Goal: Book appointment/travel/reservation

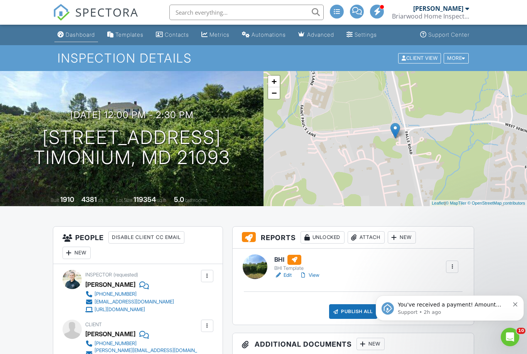
click at [74, 40] on link "Dashboard" at bounding box center [76, 35] width 44 height 14
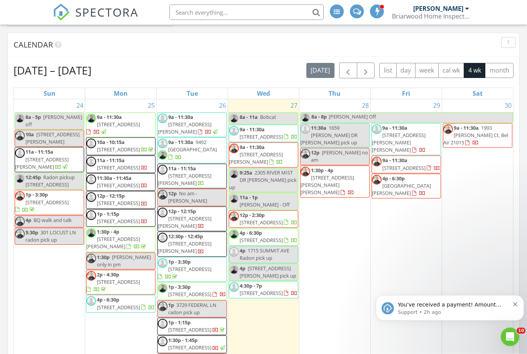
scroll to position [469, 0]
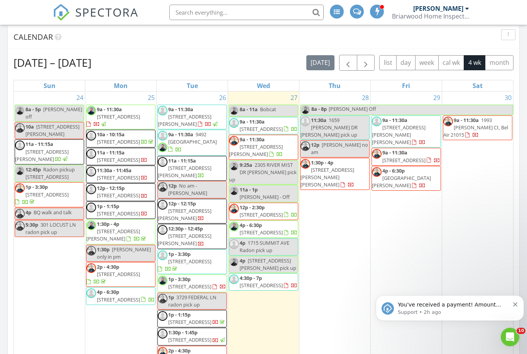
click at [253, 212] on span "10938 Falls Rd, Timonium 21093" at bounding box center [261, 214] width 43 height 7
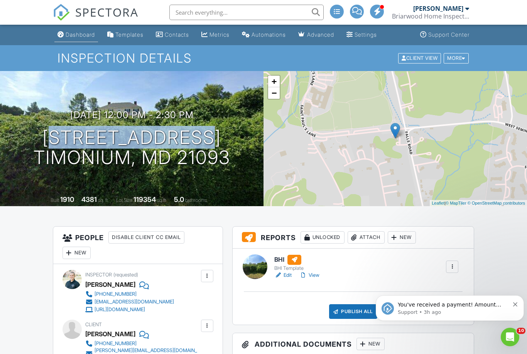
click at [85, 34] on div "Dashboard" at bounding box center [80, 34] width 29 height 7
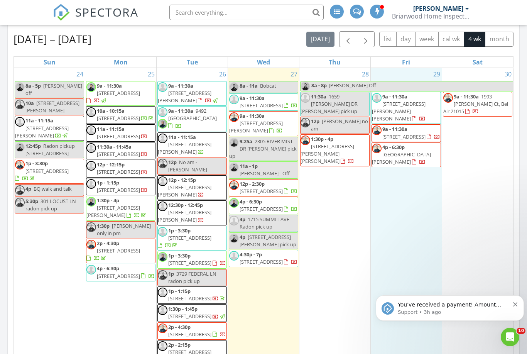
click at [393, 281] on div "29 9a - 11:30a 3342 Valley Lee S, Laurel 20724 9a - 11:30a 425 E Lanvale St, Ba…" at bounding box center [406, 238] width 71 height 341
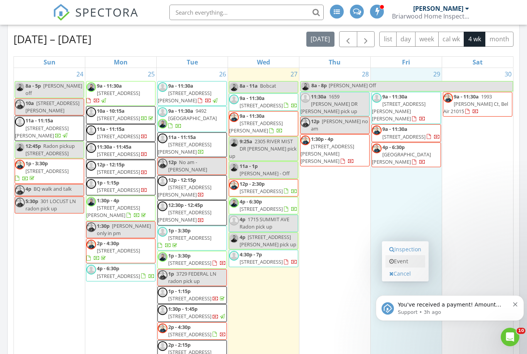
click at [392, 264] on icon at bounding box center [391, 261] width 5 height 5
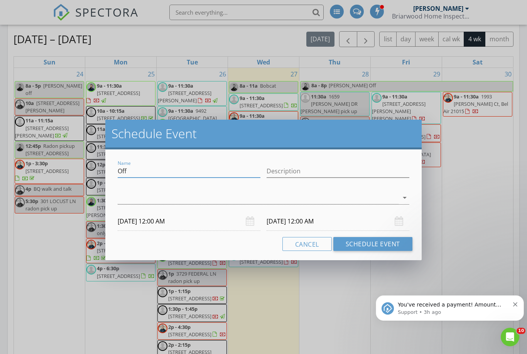
click at [135, 169] on input "Off" at bounding box center [189, 171] width 143 height 13
type input "O"
click at [137, 171] on input "Name" at bounding box center [189, 171] width 143 height 13
paste input "10938 FALLS RD"
type input "10938 FALLS RD Radon pick up"
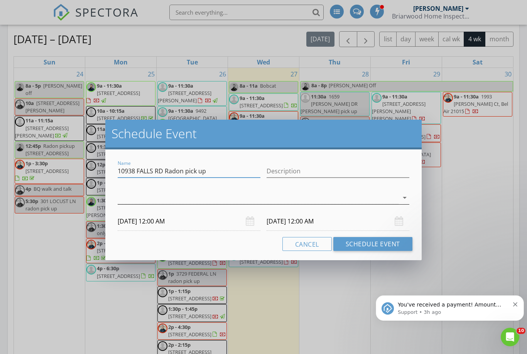
click at [144, 199] on div at bounding box center [258, 197] width 281 height 13
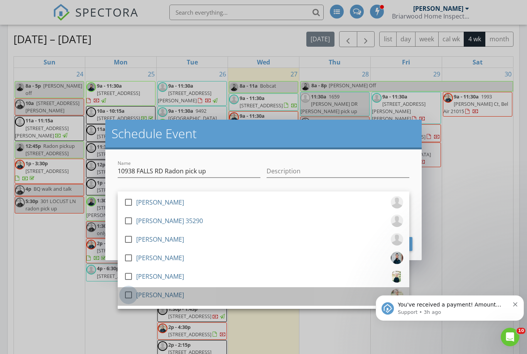
click at [131, 293] on div at bounding box center [128, 294] width 13 height 13
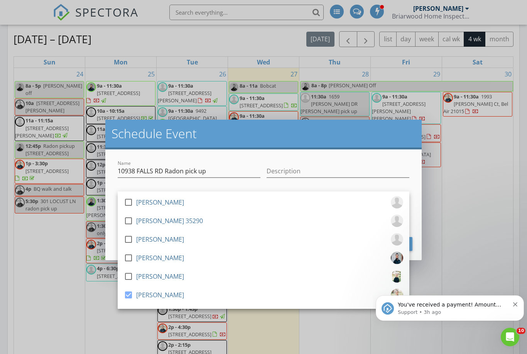
click at [235, 134] on h2 "Schedule Event" at bounding box center [264, 133] width 304 height 15
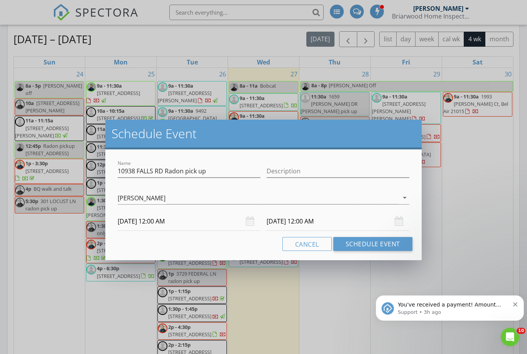
click at [149, 218] on input "08/29/2025 12:00 AM" at bounding box center [189, 221] width 143 height 19
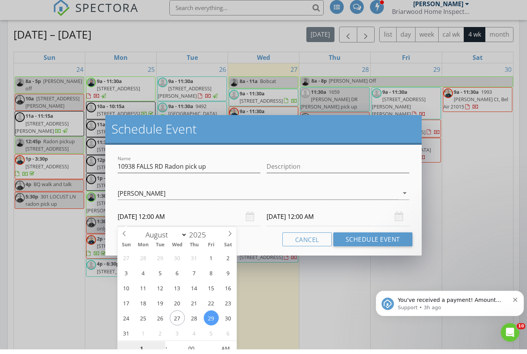
type input "12"
click at [191, 347] on input "00" at bounding box center [191, 353] width 47 height 15
type input "05"
type input "08/29/2025 12:05 PM"
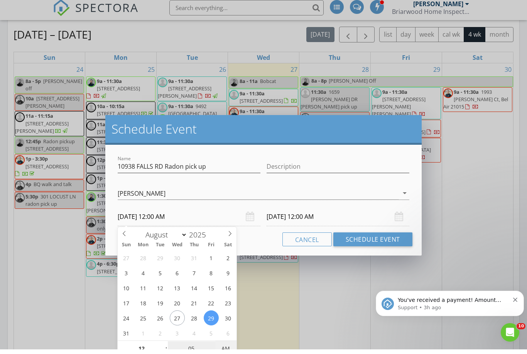
type input "08/30/2025 12:05 PM"
type input "05"
click at [298, 213] on input "08/30/2025 12:05 PM" at bounding box center [338, 221] width 143 height 19
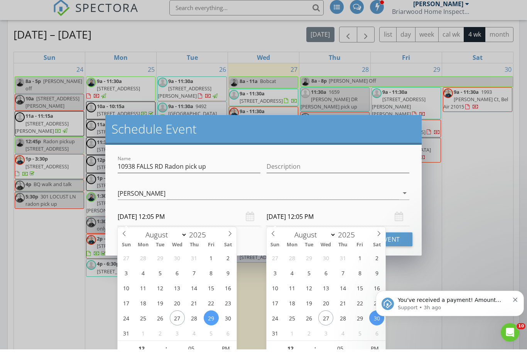
scroll to position [497, 0]
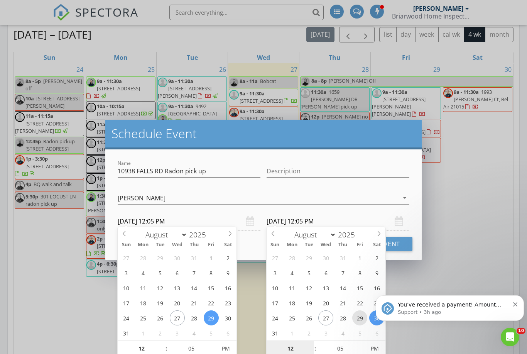
type input "08/29/2025 12:05 PM"
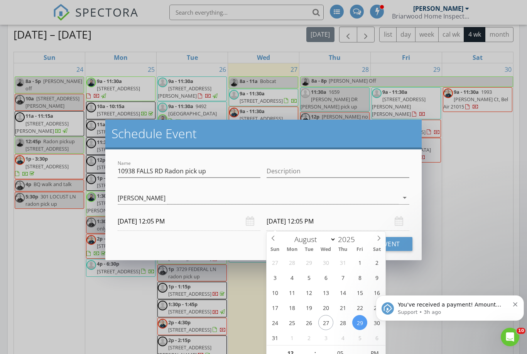
click at [378, 154] on div "Name 10938 FALLS RD Radon pick up Description check_box_outline_blank Jason Kel…" at bounding box center [263, 204] width 317 height 111
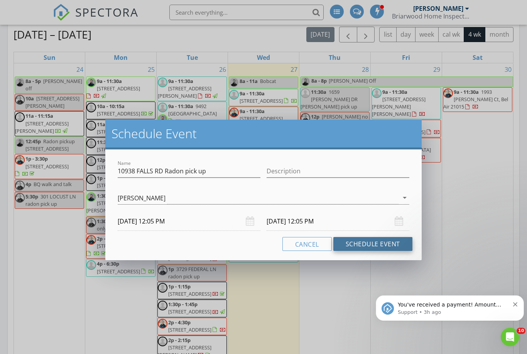
click at [377, 241] on button "Schedule Event" at bounding box center [373, 244] width 79 height 14
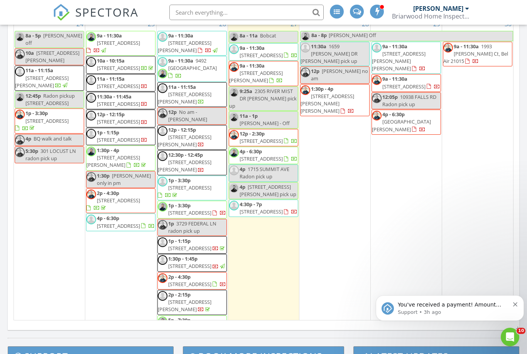
scroll to position [780, 528]
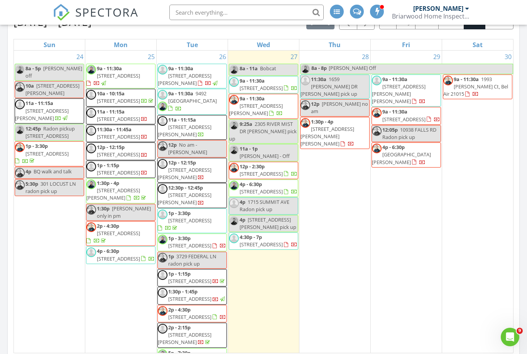
click at [193, 78] on span "[STREET_ADDRESS][PERSON_NAME]" at bounding box center [185, 79] width 54 height 14
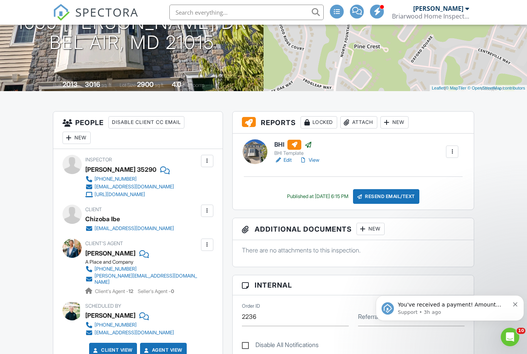
scroll to position [59, 0]
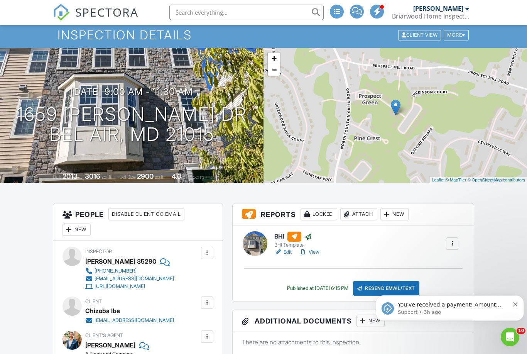
scroll to position [0, 0]
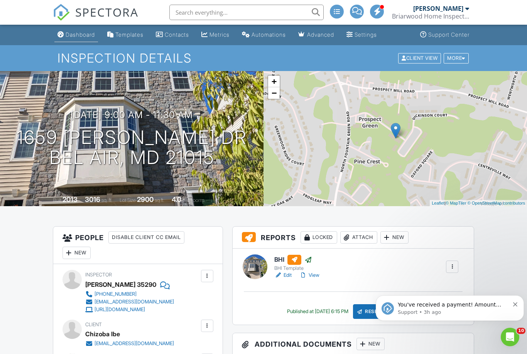
click at [80, 34] on div "Dashboard" at bounding box center [80, 34] width 29 height 7
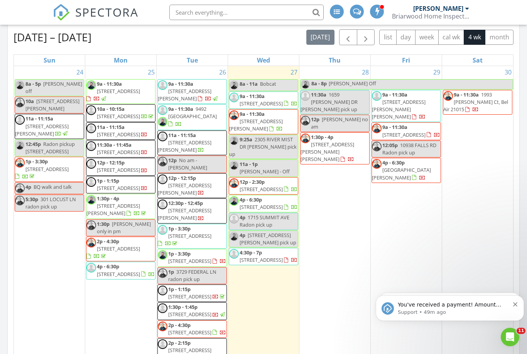
scroll to position [493, 0]
